Goal: Task Accomplishment & Management: Contribute content

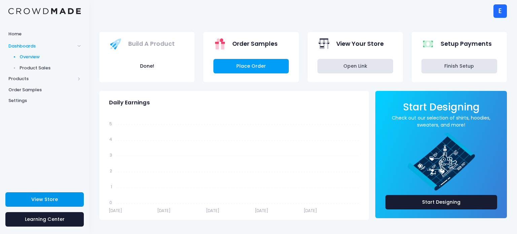
click at [67, 196] on link "View Store" at bounding box center [44, 199] width 78 height 14
click at [36, 83] on span "Products" at bounding box center [44, 78] width 89 height 11
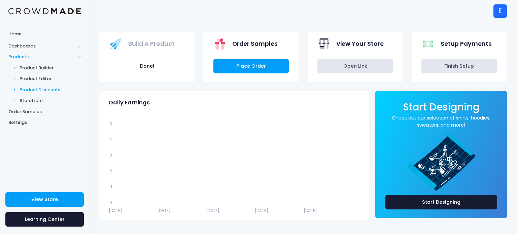
click at [48, 90] on span "Product Discounts" at bounding box center [51, 90] width 62 height 7
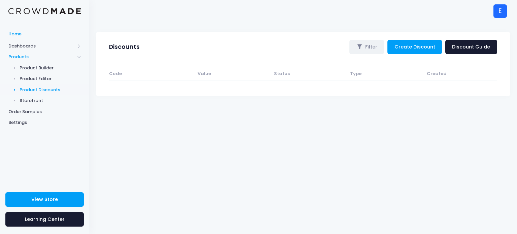
click at [63, 28] on link "Home" at bounding box center [44, 33] width 89 height 13
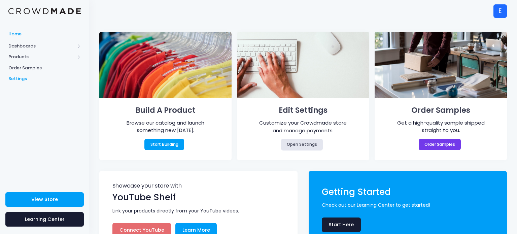
click at [14, 77] on span "Settings" at bounding box center [44, 78] width 72 height 7
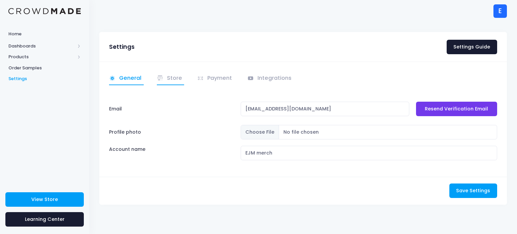
click at [174, 78] on link "Store" at bounding box center [171, 78] width 28 height 13
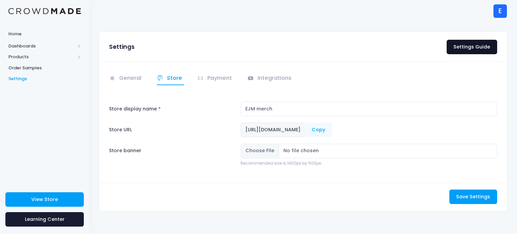
click at [466, 43] on link "Settings Guide" at bounding box center [472, 47] width 51 height 14
drag, startPoint x: 280, startPoint y: 104, endPoint x: 245, endPoint y: 108, distance: 35.2
click at [245, 108] on input "EJM merch" at bounding box center [369, 109] width 257 height 14
type input "Mysterious kid Cool Clothes"
click at [469, 190] on button "Save Settings Saving..." at bounding box center [473, 197] width 48 height 14
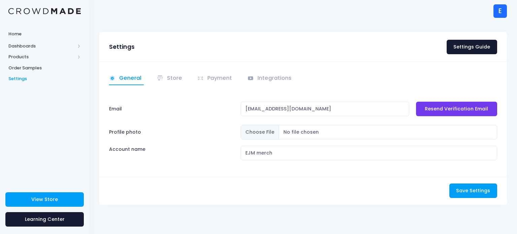
click at [500, 10] on div "E" at bounding box center [500, 10] width 13 height 13
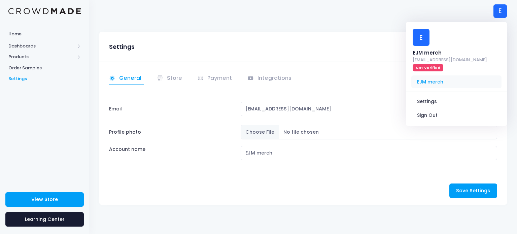
click at [422, 82] on span "EJM merch" at bounding box center [456, 81] width 90 height 13
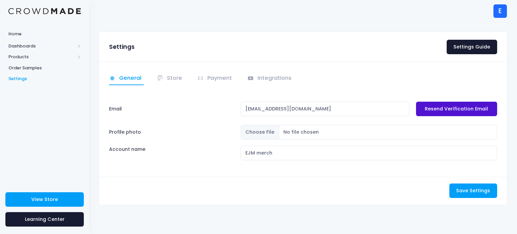
click at [462, 112] on link "Resend Verification Email" at bounding box center [456, 109] width 81 height 14
click at [504, 8] on div "E" at bounding box center [500, 10] width 13 height 13
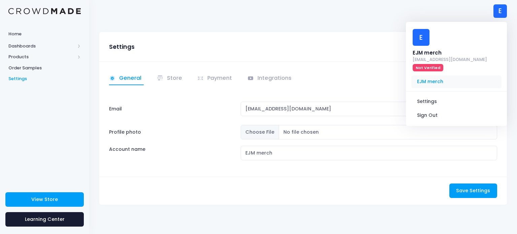
click at [437, 82] on span "EJM merch" at bounding box center [456, 81] width 90 height 13
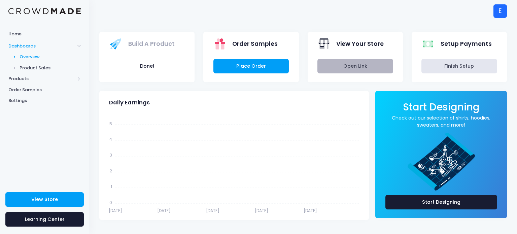
click at [348, 61] on link "Open Link" at bounding box center [355, 66] width 76 height 14
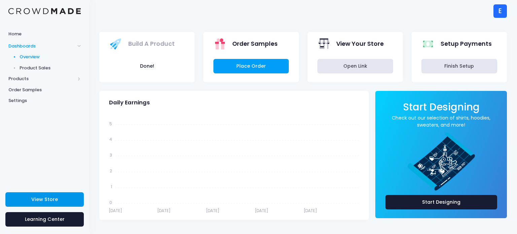
click at [43, 200] on span "View Store" at bounding box center [44, 199] width 27 height 7
click at [47, 78] on span "Products" at bounding box center [41, 78] width 67 height 7
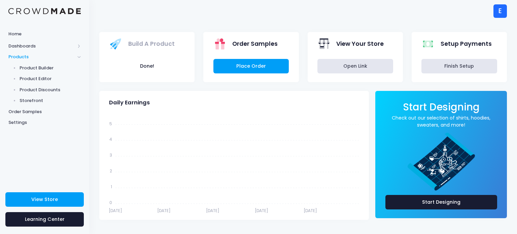
click at [47, 78] on span "Product Editor" at bounding box center [51, 78] width 62 height 7
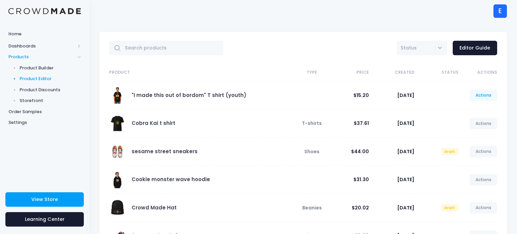
click at [490, 97] on link "Actions" at bounding box center [484, 95] width 28 height 11
click at [472, 138] on link "Unpublish" at bounding box center [477, 135] width 36 height 12
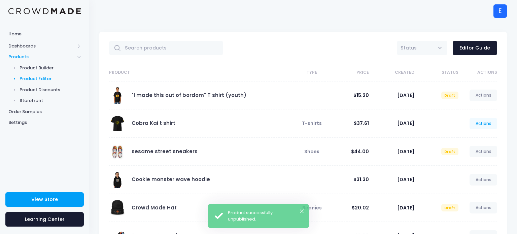
click at [483, 125] on link "Actions" at bounding box center [484, 123] width 28 height 11
click at [475, 165] on link "Unpublish" at bounding box center [477, 163] width 36 height 12
click at [485, 177] on link "Actions" at bounding box center [484, 179] width 28 height 11
click at [488, 181] on link "Actions" at bounding box center [484, 179] width 28 height 11
click at [477, 219] on link "Unpublish" at bounding box center [477, 219] width 36 height 12
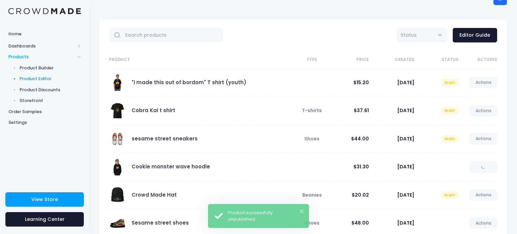
scroll to position [13, 0]
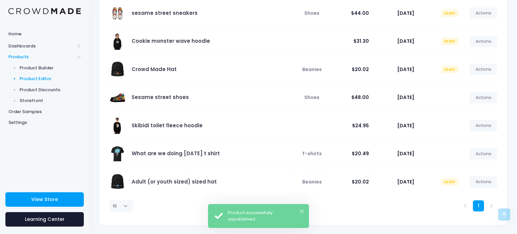
scroll to position [138, 0]
click at [478, 97] on link "Actions" at bounding box center [484, 98] width 28 height 11
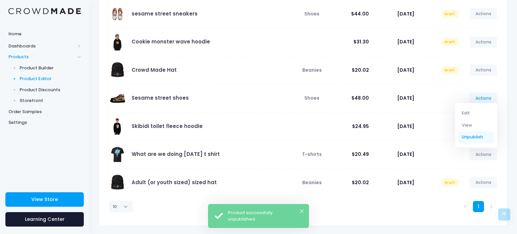
click at [479, 139] on link "Unpublish" at bounding box center [477, 137] width 36 height 12
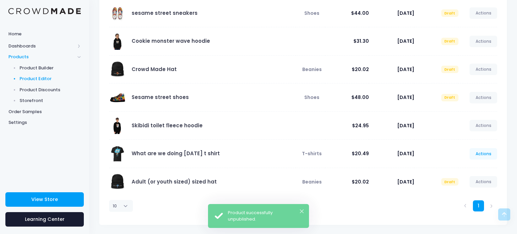
click at [482, 157] on link "Actions" at bounding box center [484, 153] width 28 height 11
click at [470, 196] on link "Unpublish" at bounding box center [477, 193] width 36 height 12
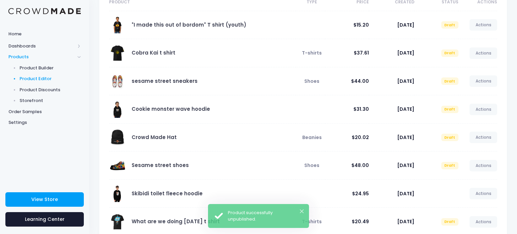
scroll to position [94, 0]
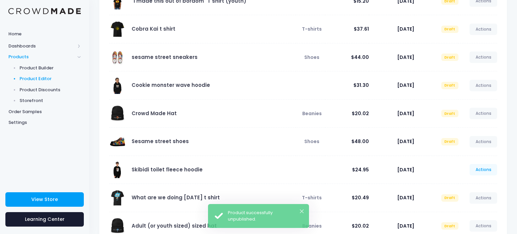
click at [483, 165] on link "Actions" at bounding box center [484, 169] width 28 height 11
click at [471, 207] on link "Unpublish" at bounding box center [477, 209] width 36 height 12
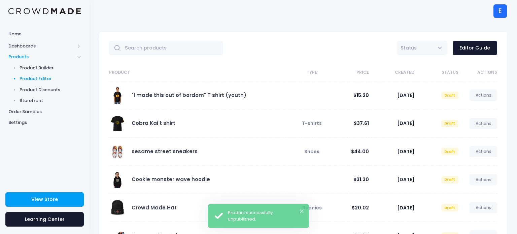
scroll to position [81, 0]
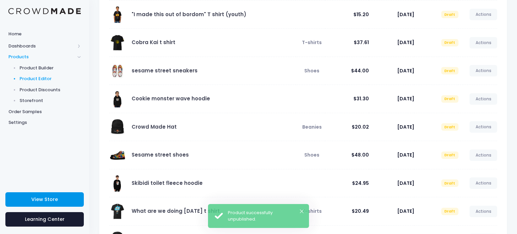
click at [13, 203] on link "View Store" at bounding box center [44, 199] width 78 height 14
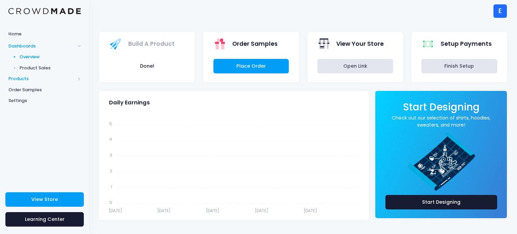
click at [45, 78] on span "Products" at bounding box center [41, 78] width 67 height 7
click at [42, 69] on span "Product Builder" at bounding box center [51, 68] width 62 height 7
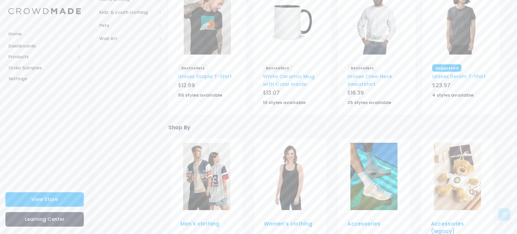
scroll to position [242, 0]
click at [293, 29] on img at bounding box center [292, 21] width 47 height 67
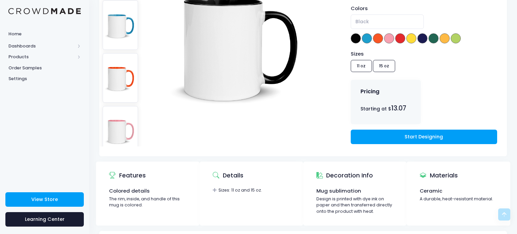
scroll to position [121, 0]
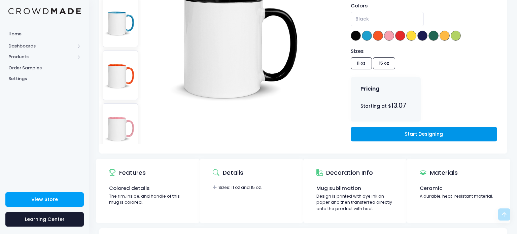
click at [368, 129] on link "Start Designing" at bounding box center [424, 134] width 146 height 14
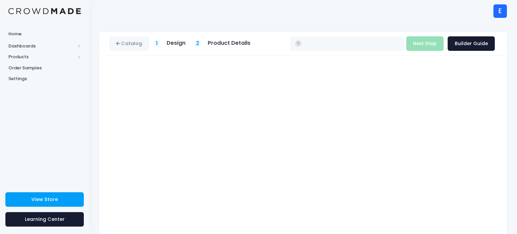
type input "$13.34 - $14.20"
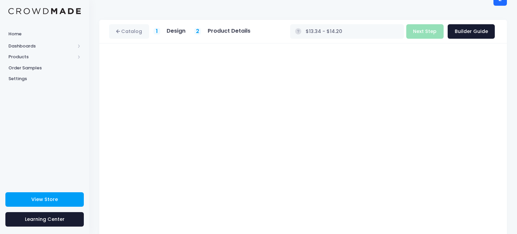
scroll to position [13, 0]
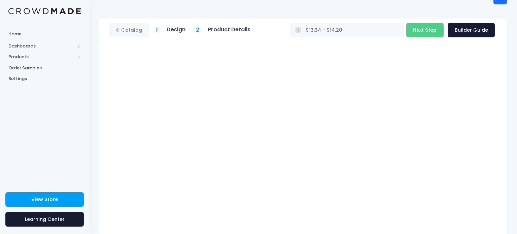
click at [511, 41] on div "Catalog 1 Design 2 $" at bounding box center [303, 158] width 428 height 279
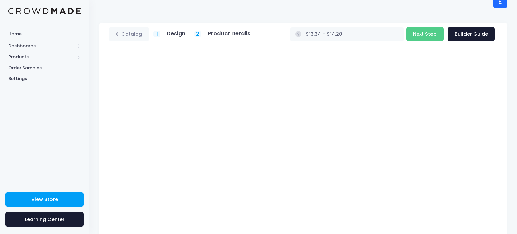
scroll to position [0, 0]
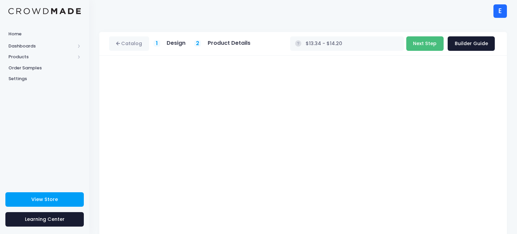
click at [430, 40] on button "Next Step" at bounding box center [424, 43] width 37 height 14
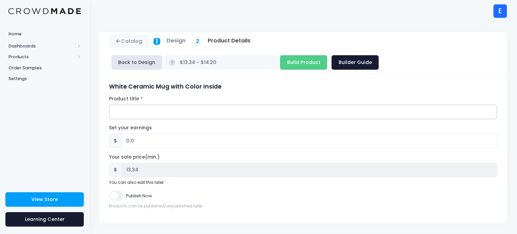
click at [320, 116] on input "Product title" at bounding box center [303, 112] width 388 height 14
type input "Mysteriouskid's Mug of greatness"
click at [359, 145] on input "0.0" at bounding box center [310, 141] width 376 height 14
click at [114, 193] on input "Publish Now" at bounding box center [116, 196] width 14 height 10
checkbox input "true"
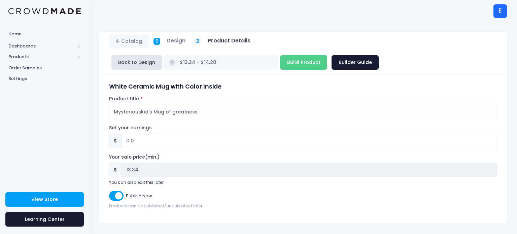
click at [192, 195] on div "Publish Now" at bounding box center [303, 196] width 388 height 10
click at [154, 142] on input "0.0" at bounding box center [310, 141] width 376 height 14
type input "0"
type input "1"
type input "$14.34 - $15.20"
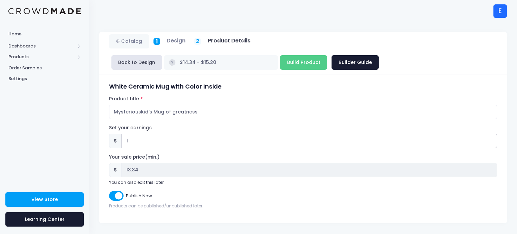
type input "10"
type input "14.34"
type input "$23.34 - $24.20"
type input "23.34"
type input "100"
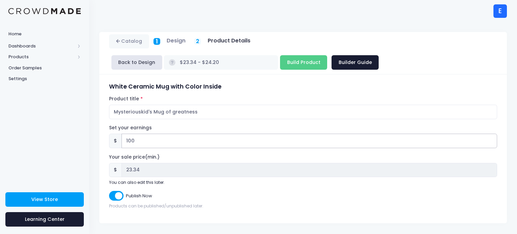
type input "$113.34 - $114.20"
type input "113.34"
type input "10"
type input "$23.34 - $24.20"
type input "23.34"
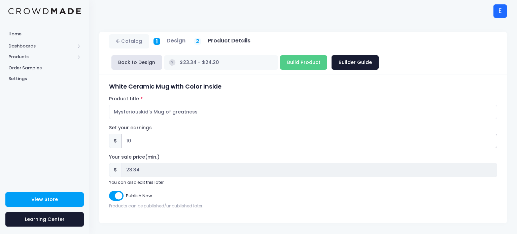
type input "1"
type input "$14.34 - $15.20"
type input "14.34"
type input "$13.34 - $14.20"
type input "13.34"
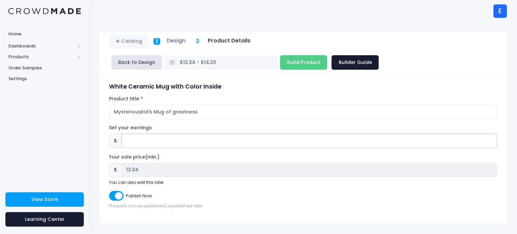
type input "1"
type input "$14.34 - $15.20"
type input "14.34"
type input "12"
type input "$25.34 - $26.20"
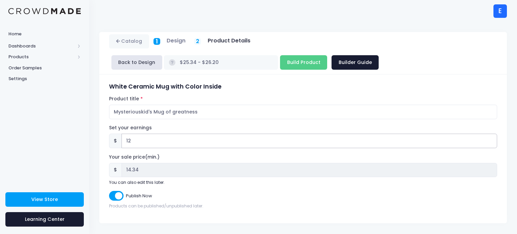
type input "25.34"
click at [177, 195] on div "Publish Now" at bounding box center [303, 196] width 388 height 10
drag, startPoint x: 517, startPoint y: 63, endPoint x: 516, endPoint y: 109, distance: 46.1
click at [516, 109] on div "Catalog 1 Design 2 $" at bounding box center [303, 127] width 428 height 191
click at [130, 139] on input "12.00" at bounding box center [310, 141] width 376 height 14
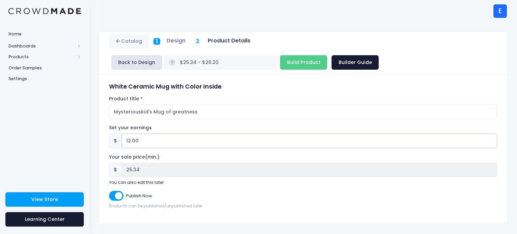
type input "1.00"
type input "$14.34 - $15.20"
type input "14.34"
type input ".00"
type input "$13.34 - $14.20"
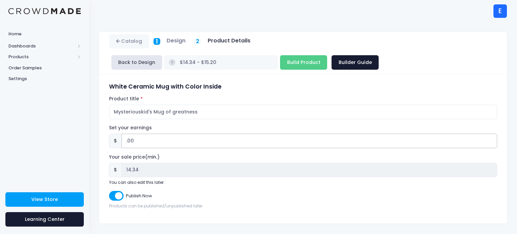
type input "13.34"
type input "7.00"
type input "$20.34 - $21.20"
type input "20.34"
type input "7.00"
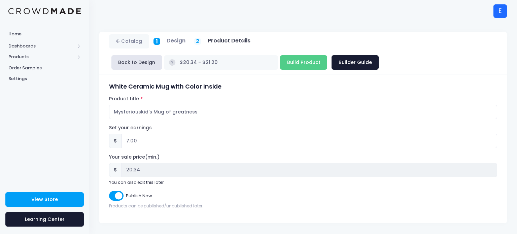
click at [170, 191] on div "Publish Now" at bounding box center [303, 196] width 388 height 10
click at [309, 64] on input "Build Product" at bounding box center [303, 62] width 47 height 14
type input "Building product..."
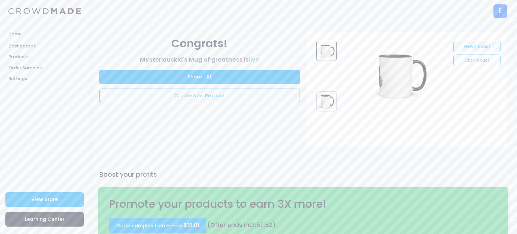
click at [464, 49] on link "View Product" at bounding box center [476, 46] width 47 height 11
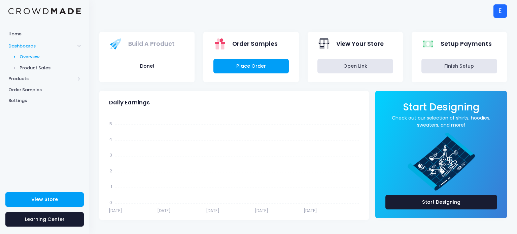
click at [63, 72] on link "Product Sales" at bounding box center [44, 67] width 89 height 11
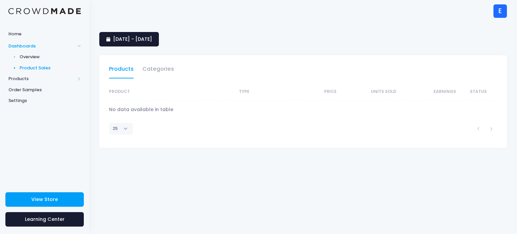
select select "25"
click at [44, 82] on span "Products" at bounding box center [41, 78] width 67 height 7
click at [43, 82] on span "Product Editor" at bounding box center [51, 78] width 62 height 7
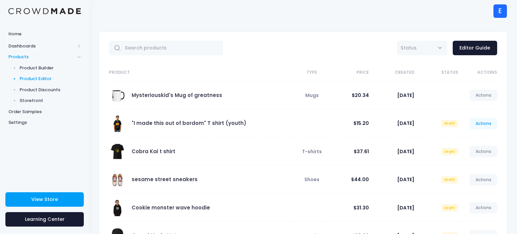
click at [493, 121] on link "Actions" at bounding box center [484, 123] width 28 height 11
click at [517, 113] on div "All Active Draft Status Editor Guide Product Type Price Created Status Actions …" at bounding box center [303, 211] width 428 height 359
click at [41, 72] on link "Product Builder" at bounding box center [44, 67] width 89 height 11
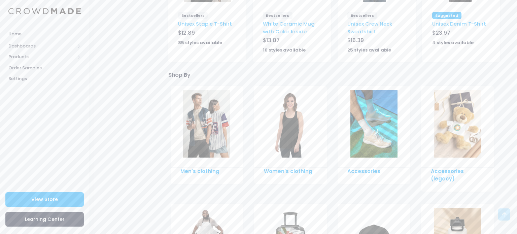
scroll to position [350, 0]
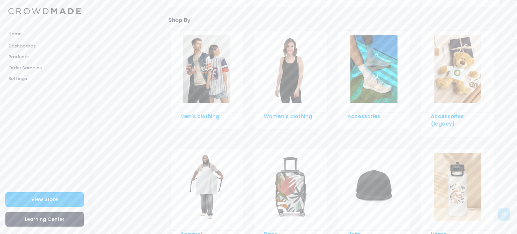
click at [458, 85] on img at bounding box center [457, 68] width 47 height 67
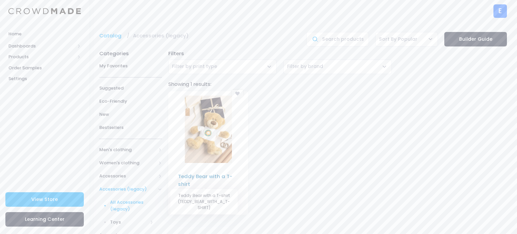
click at [193, 177] on link "Teddy Bear with a T-shirt" at bounding box center [205, 180] width 54 height 14
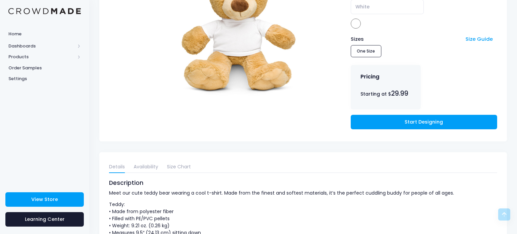
scroll to position [135, 0]
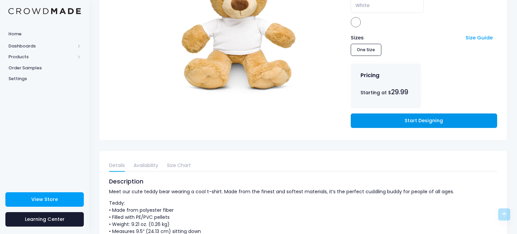
click at [385, 116] on link "Start Designing" at bounding box center [424, 120] width 146 height 14
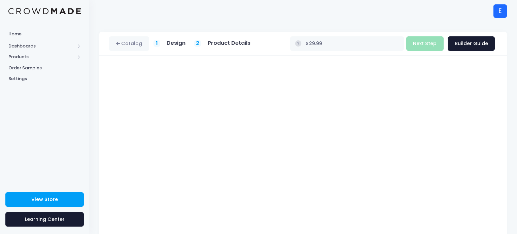
click at [503, 153] on div "Teddy Bear with a T-shirt Product title Set your earnings $ 0.0 Earnings can't …" at bounding box center [303, 183] width 408 height 255
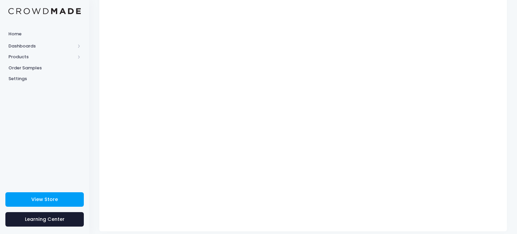
scroll to position [81, 0]
type input "$Infinity - $-Infinity"
click at [514, 136] on div "Catalog 1 Design 2 $" at bounding box center [303, 90] width 428 height 279
click at [517, 64] on div "Catalog 1 Design 2 $" at bounding box center [303, 84] width 428 height 279
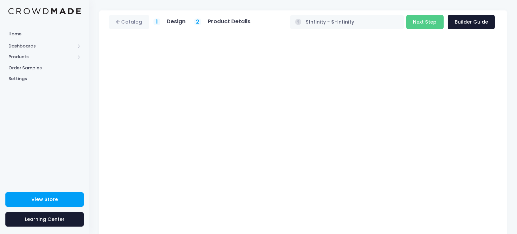
scroll to position [22, 0]
click at [430, 28] on button "Next Step" at bounding box center [424, 22] width 37 height 14
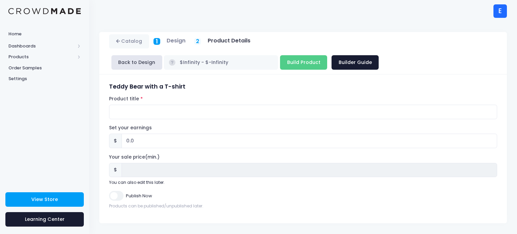
scroll to position [0, 0]
click at [120, 195] on input "Publish Now" at bounding box center [116, 196] width 14 height 10
checkbox input "true"
click at [138, 142] on input "0.0" at bounding box center [310, 141] width 376 height 14
type input "0"
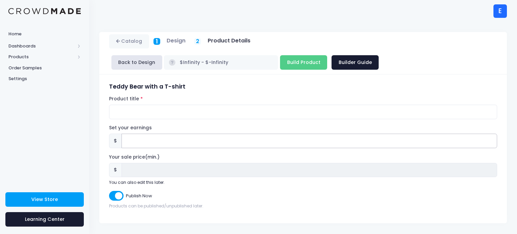
type input "9"
type input "9.0"
type input "9.00"
click at [124, 108] on input "Product title" at bounding box center [303, 112] width 388 height 14
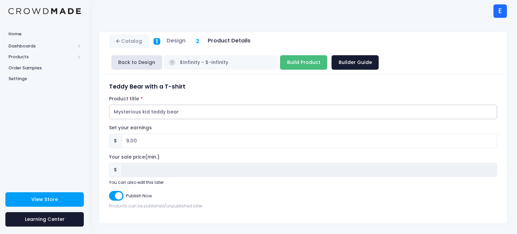
type input "Mysterious kid teddy bear"
click at [280, 67] on input "Build Product" at bounding box center [303, 62] width 47 height 14
type input "Building product..."
